Goal: Book appointment/travel/reservation

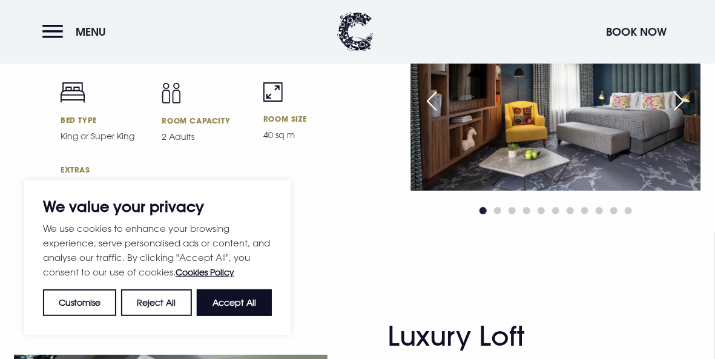
scroll to position [2519, 0]
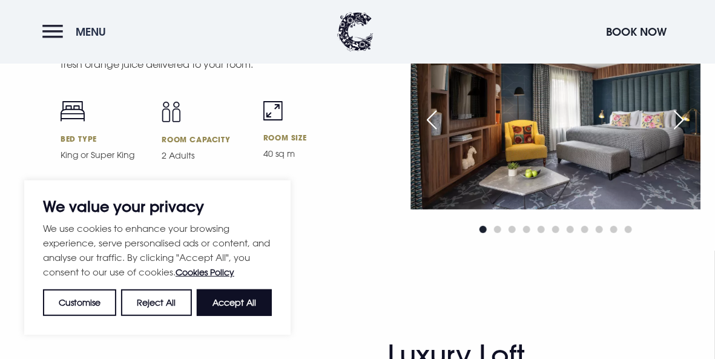
click at [50, 30] on button "Menu" at bounding box center [77, 32] width 70 height 26
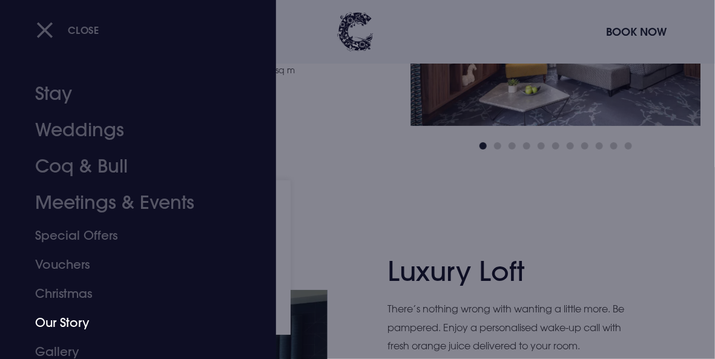
scroll to position [0, 0]
click at [112, 170] on link "Coq & Bull" at bounding box center [130, 168] width 190 height 36
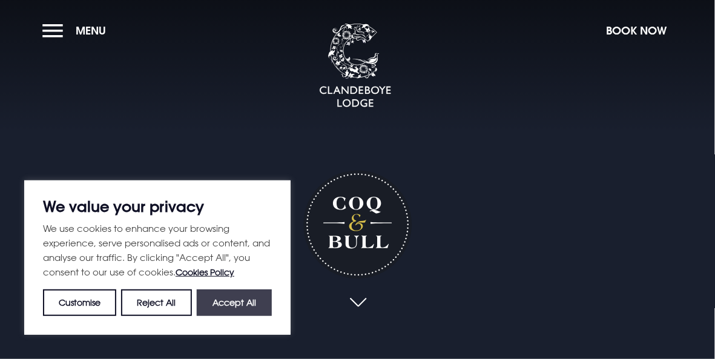
click at [237, 303] on button "Accept All" at bounding box center [234, 302] width 75 height 27
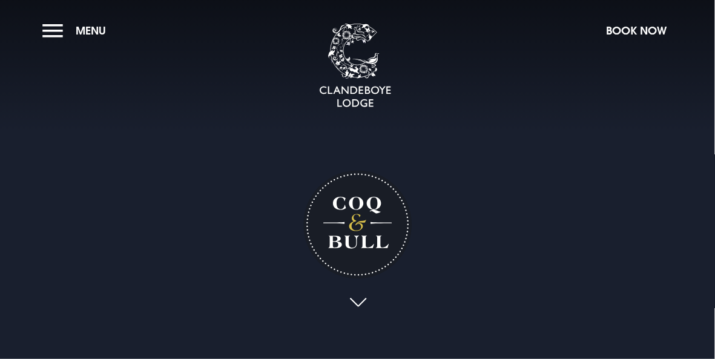
checkbox input "true"
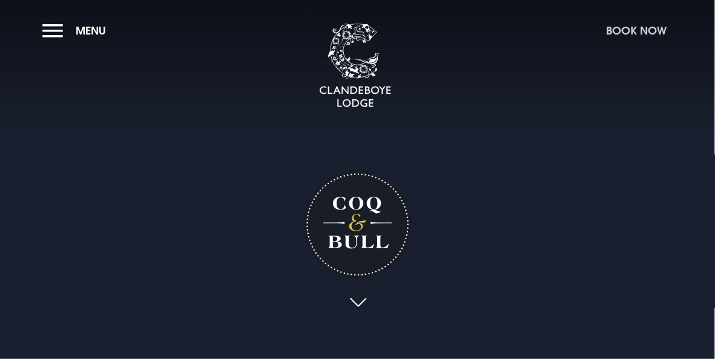
click at [639, 31] on button "Book Now" at bounding box center [636, 31] width 73 height 26
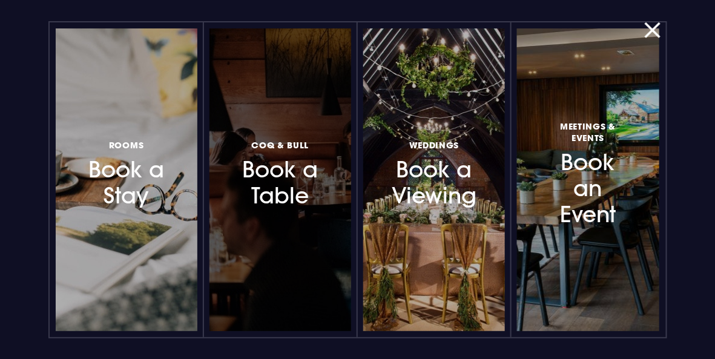
click at [266, 150] on span "Coq & Bull" at bounding box center [280, 145] width 58 height 12
click at [284, 182] on h3 "Coq & Bull Book a Table" at bounding box center [280, 173] width 82 height 72
